Goal: Task Accomplishment & Management: Use online tool/utility

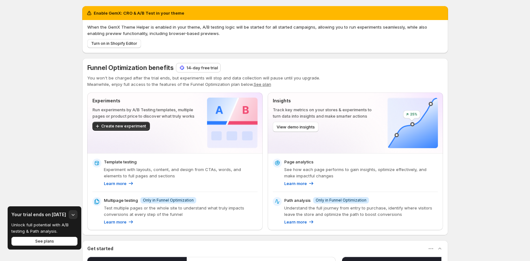
scroll to position [1, 0]
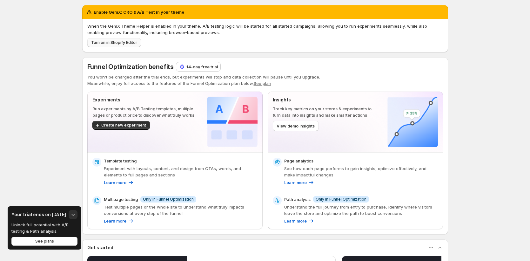
click at [131, 40] on span "Turn on in Shopify Editor" at bounding box center [114, 42] width 46 height 5
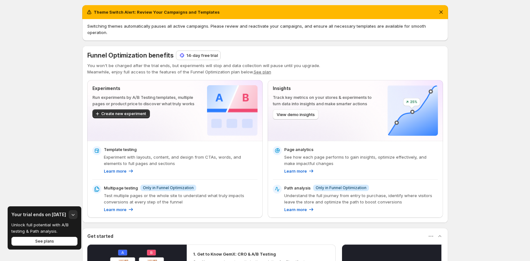
scroll to position [3, 0]
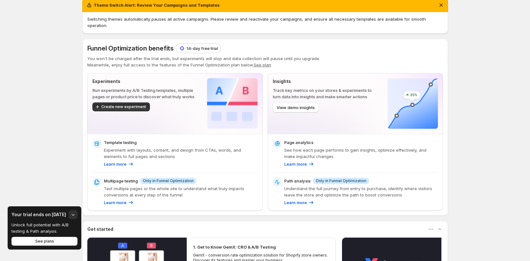
scroll to position [10, 0]
